Goal: Check status: Check status

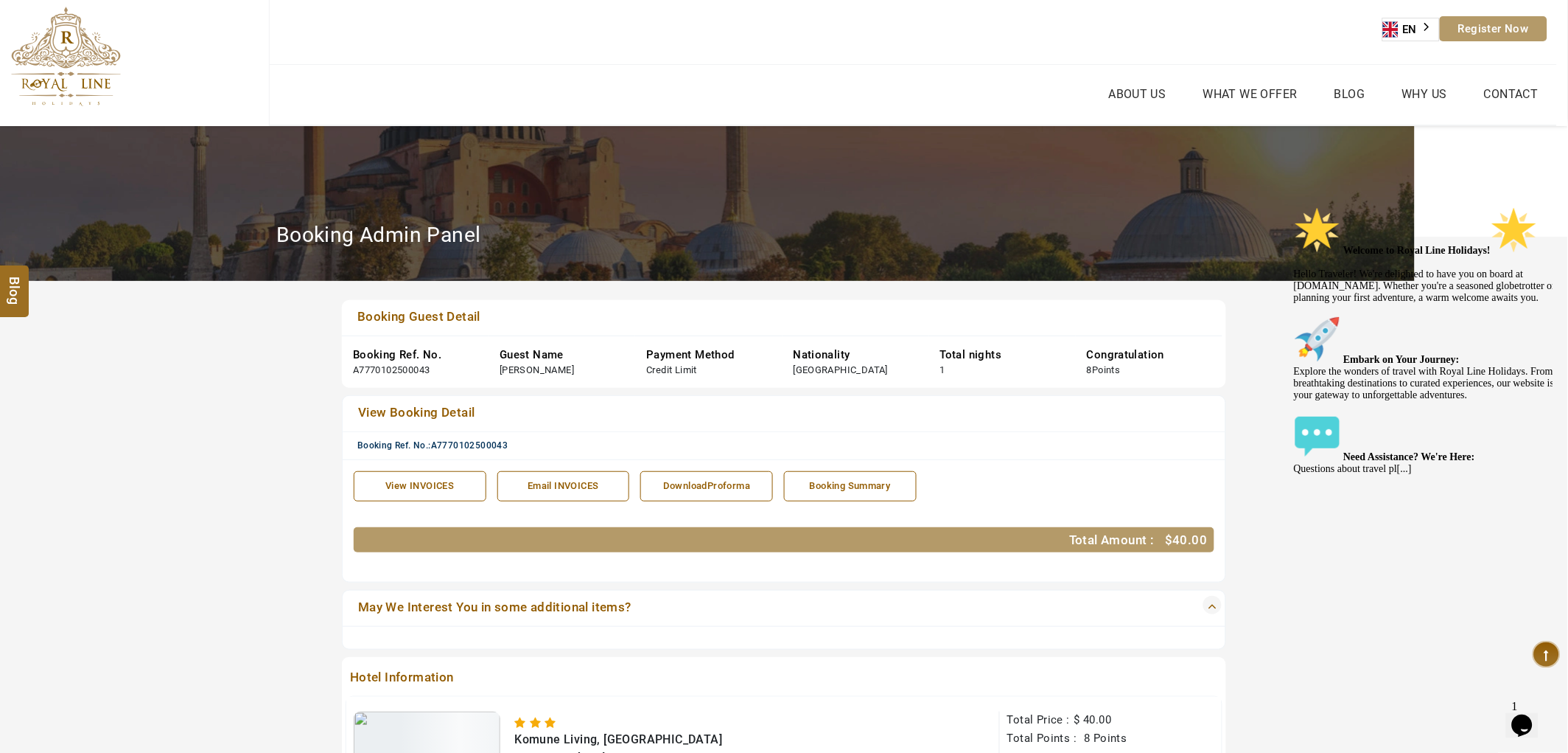
click at [475, 443] on span "A7770102500043" at bounding box center [469, 445] width 77 height 10
copy span "A7770102500043"
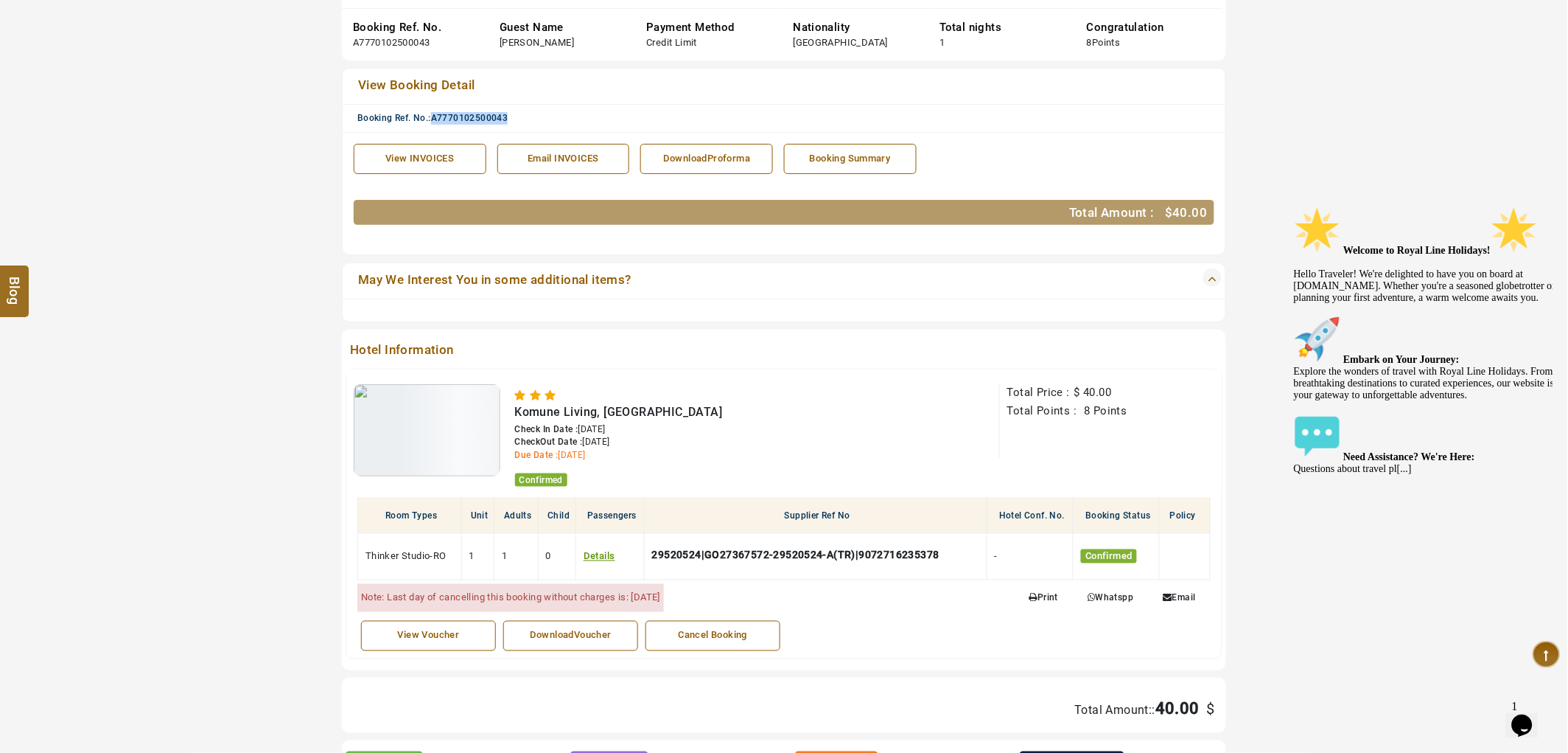
scroll to position [409, 0]
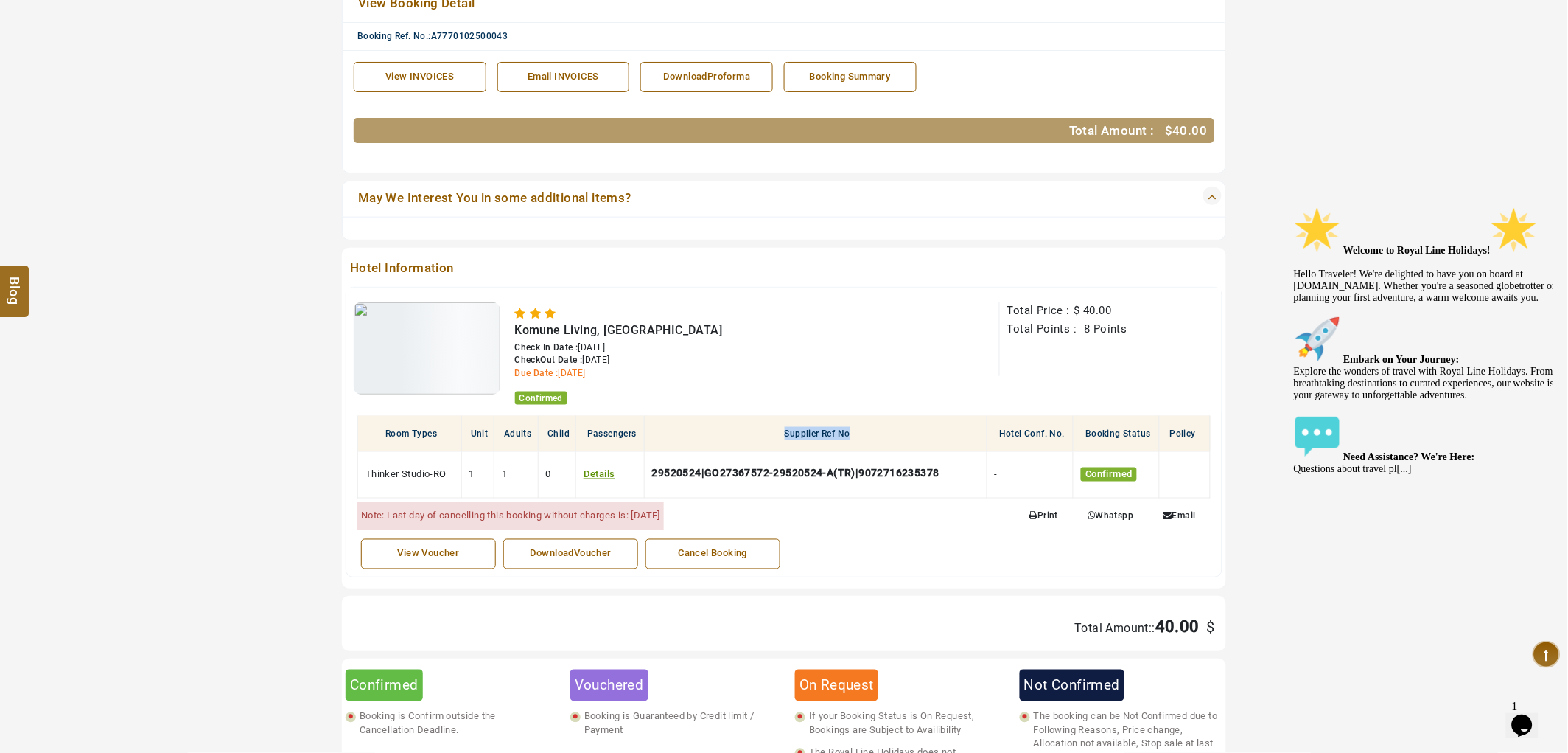
drag, startPoint x: 783, startPoint y: 432, endPoint x: 851, endPoint y: 433, distance: 68.0
click at [851, 433] on th "Supplier Ref No" at bounding box center [815, 434] width 342 height 36
copy th "Supplier Ref No"
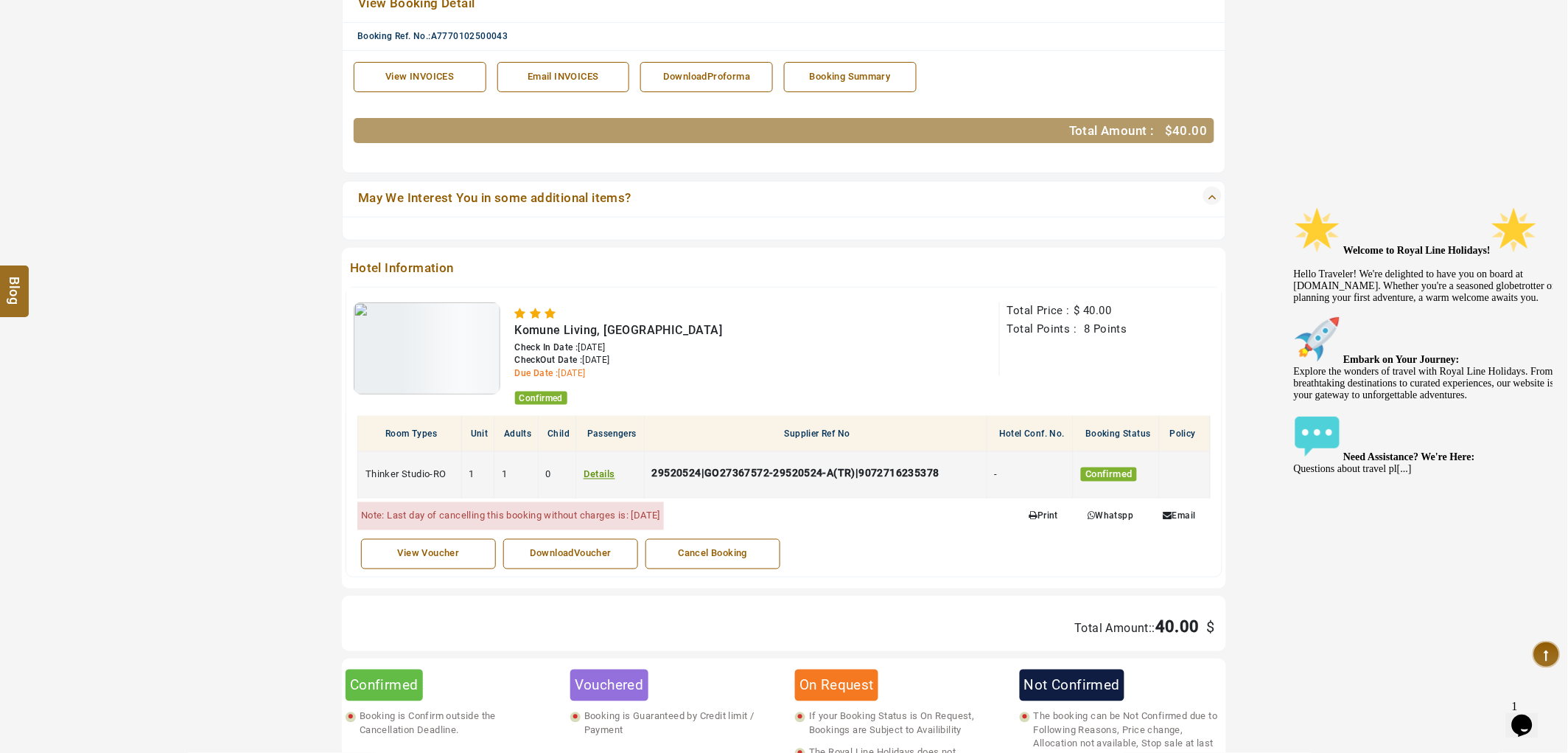
click at [693, 475] on div "29520524|GO27367572-29520524-A(TR)|9072716235378" at bounding box center [799, 474] width 295 height 24
copy div "29520524|GO27367572-29520524-A(TR)|9072716235378"
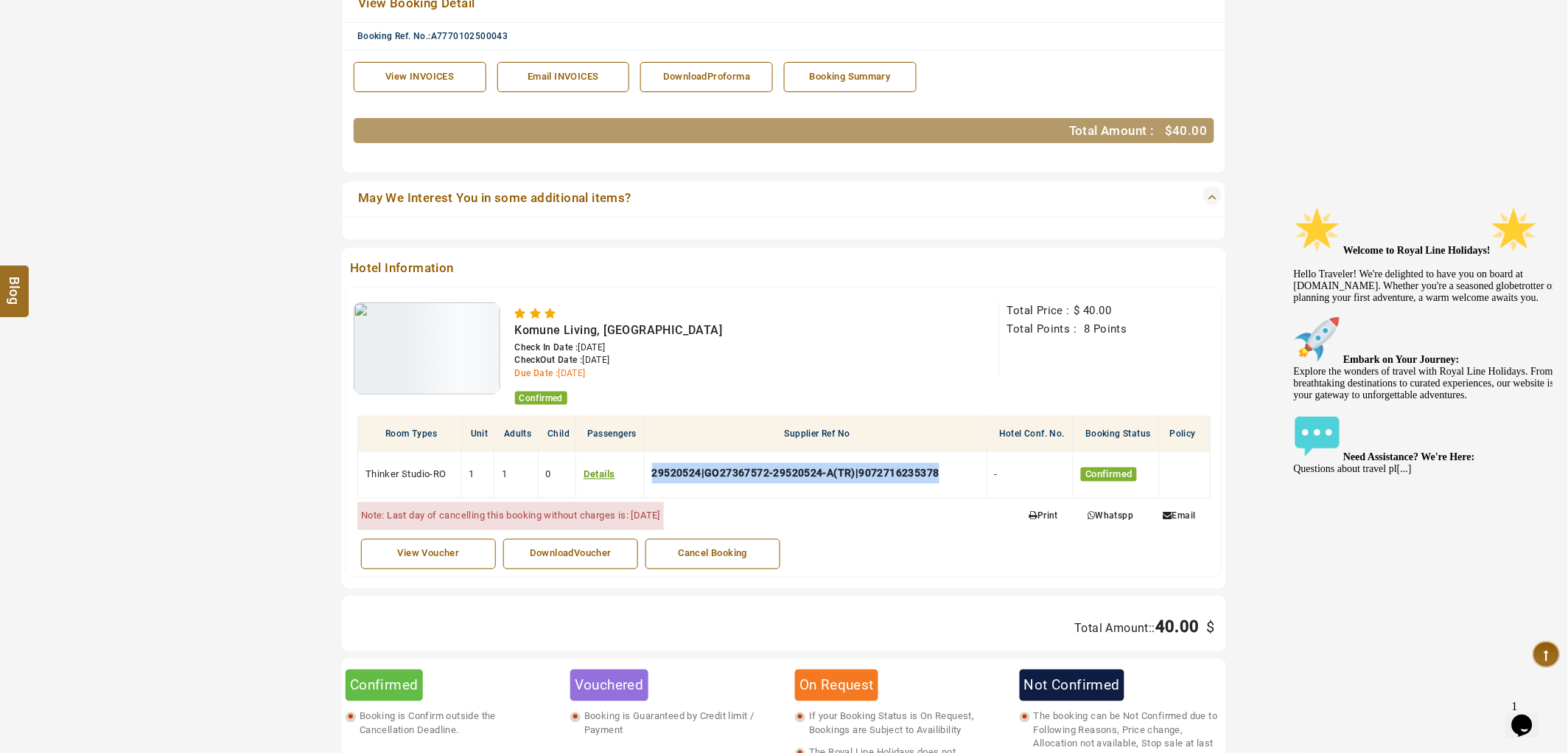
copy div "29520524|GO27367572-29520524-A(TR)|9072716235378"
click at [789, 429] on th "Supplier Ref No" at bounding box center [815, 434] width 342 height 36
click at [862, 432] on th "Supplier Ref No" at bounding box center [815, 434] width 342 height 36
copy th "Supplier Ref No"
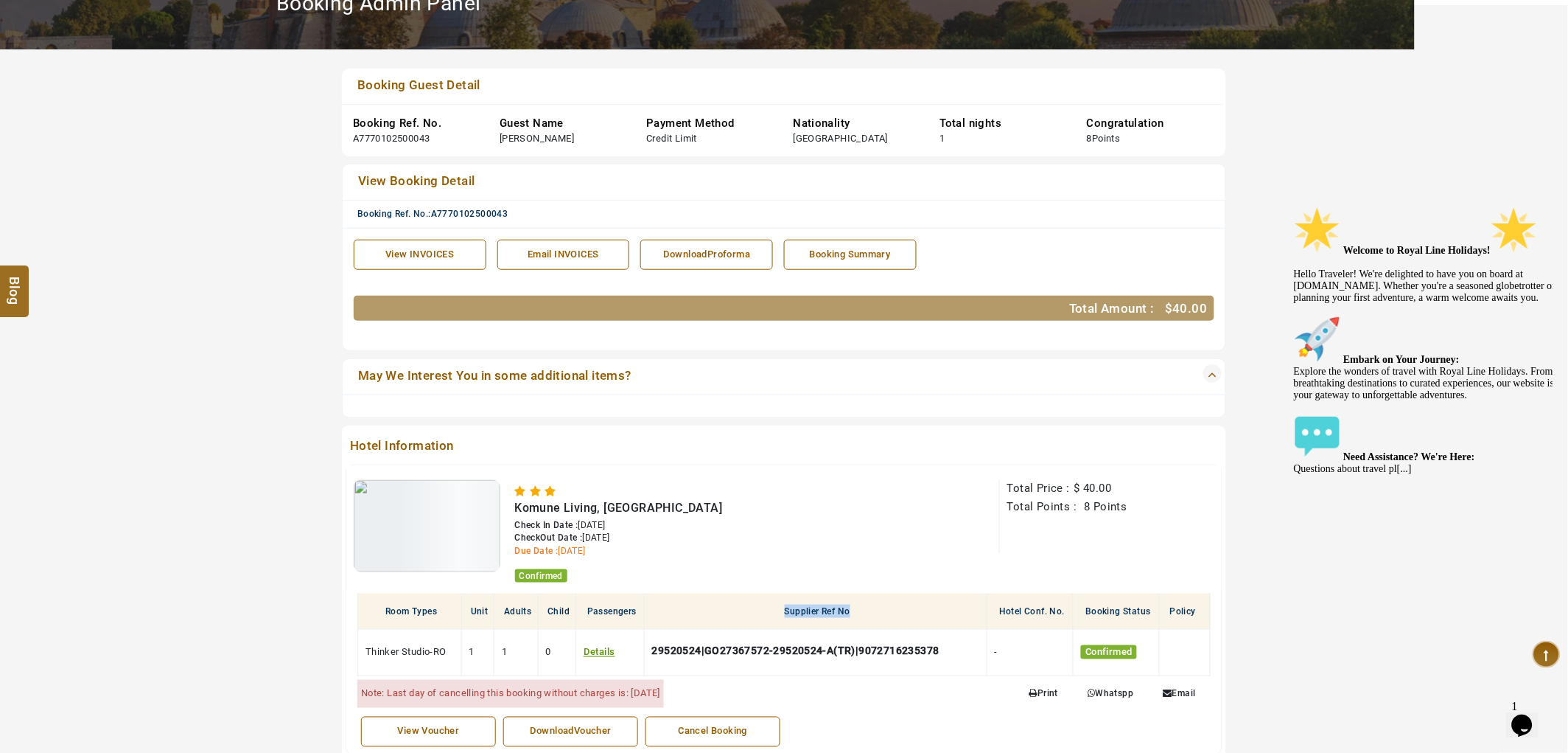
scroll to position [0, 0]
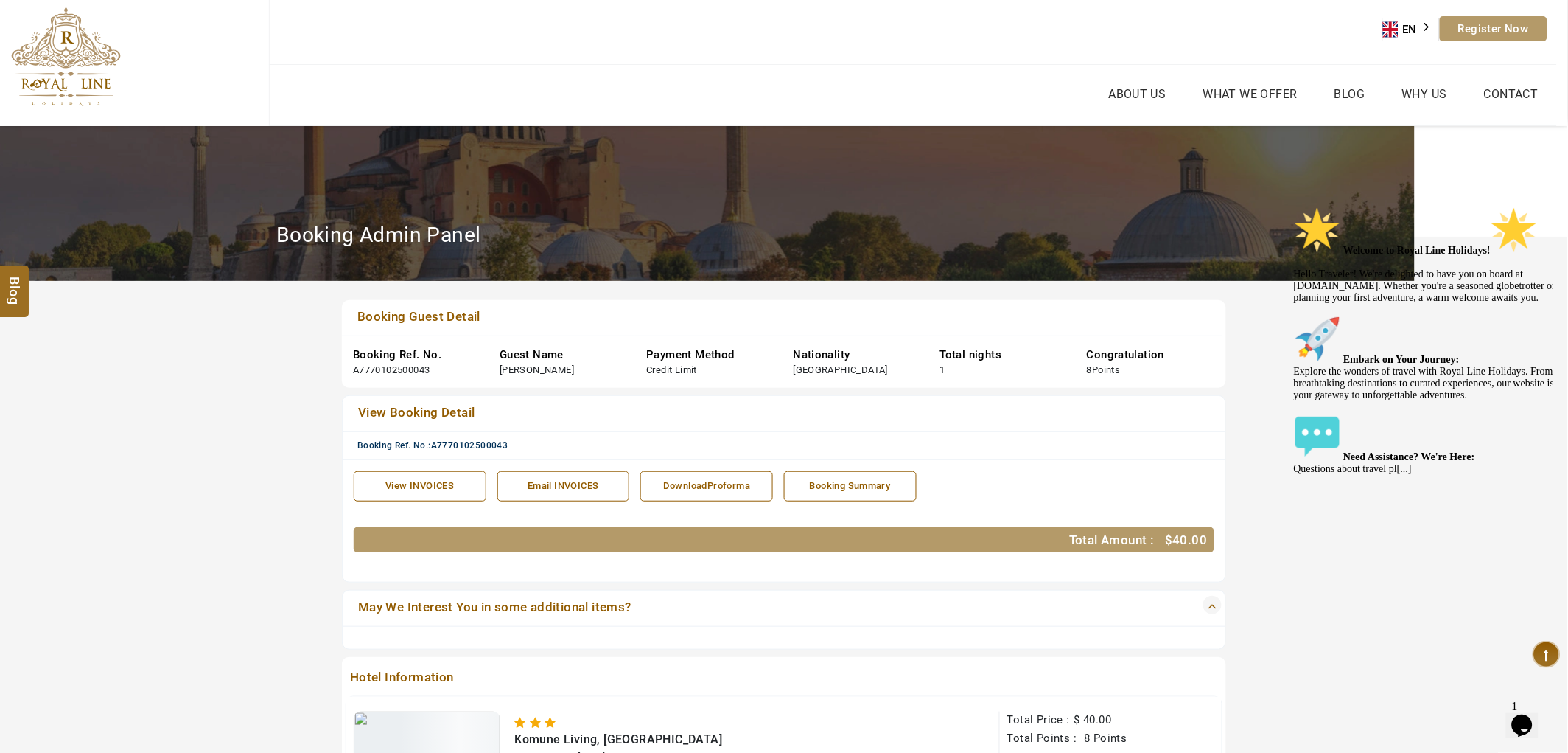
click at [485, 440] on span "A7770102500043" at bounding box center [469, 445] width 77 height 10
copy span "A7770102500043"
